Goal: Task Accomplishment & Management: Use online tool/utility

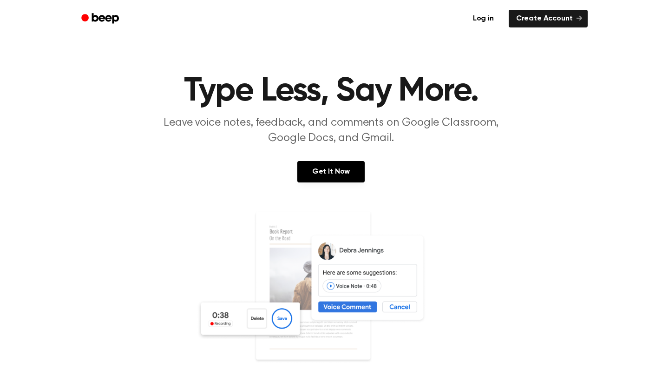
click at [481, 18] on link "Log in" at bounding box center [484, 18] width 40 height 21
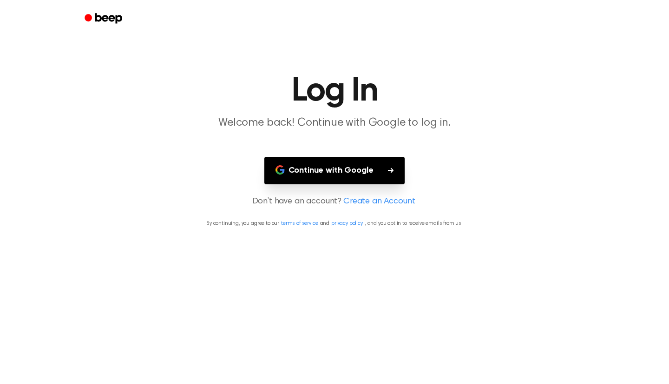
click at [358, 178] on button "Continue with Google" at bounding box center [335, 170] width 141 height 27
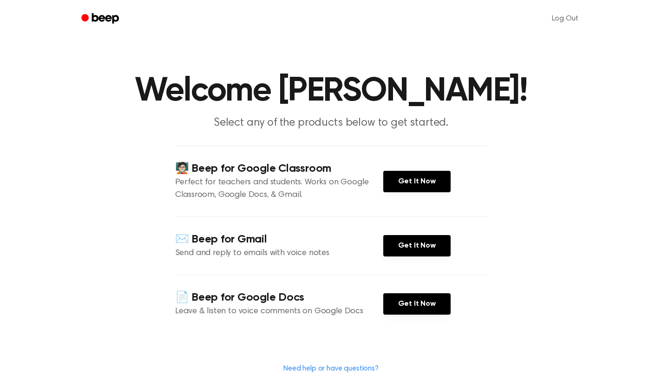
click at [412, 181] on link "Get It Now" at bounding box center [417, 181] width 67 height 21
click at [410, 181] on link "Get It Now" at bounding box center [417, 181] width 67 height 21
click at [69, 102] on header "Welcome [PERSON_NAME]! Select any of the products below to get started." at bounding box center [331, 102] width 640 height 56
